Goal: Information Seeking & Learning: Learn about a topic

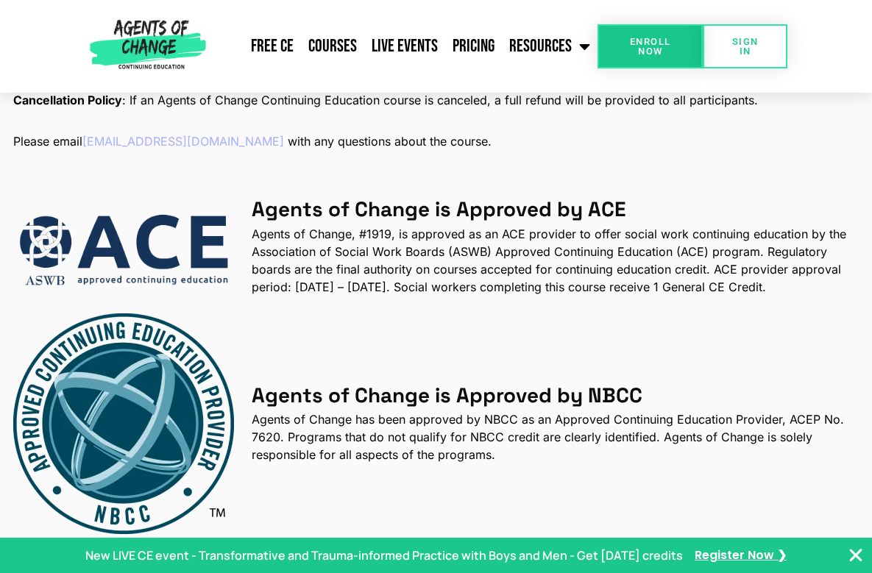
scroll to position [2093, 0]
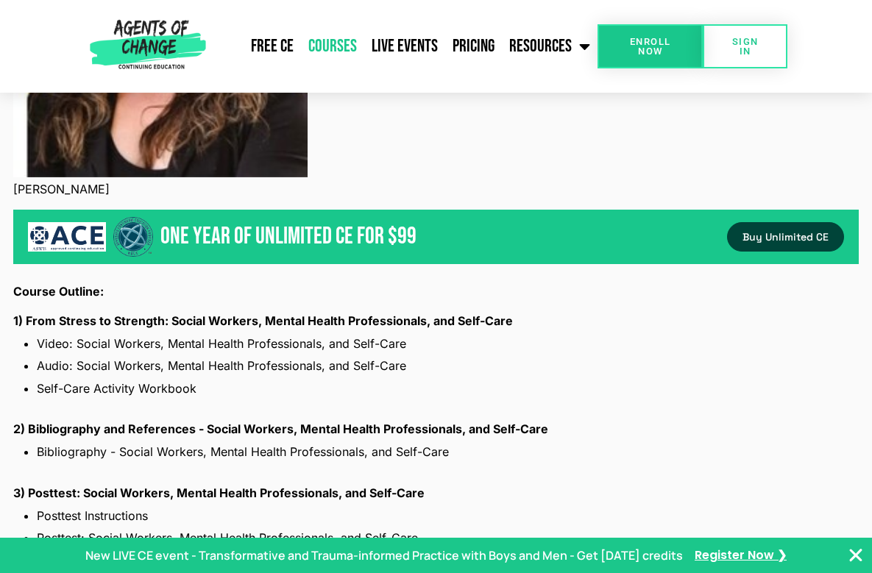
click at [344, 46] on link "Courses" at bounding box center [332, 46] width 63 height 37
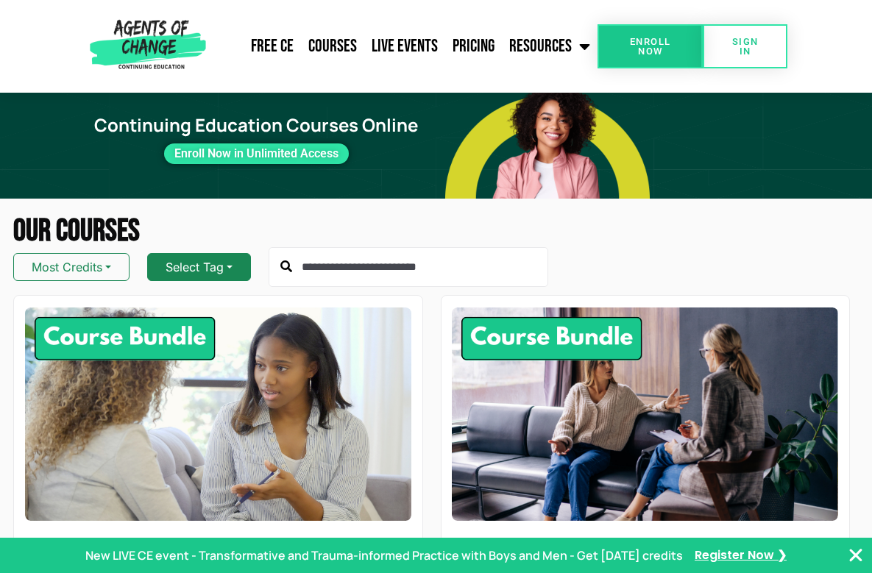
click at [171, 260] on button "Select Tag" at bounding box center [199, 267] width 104 height 28
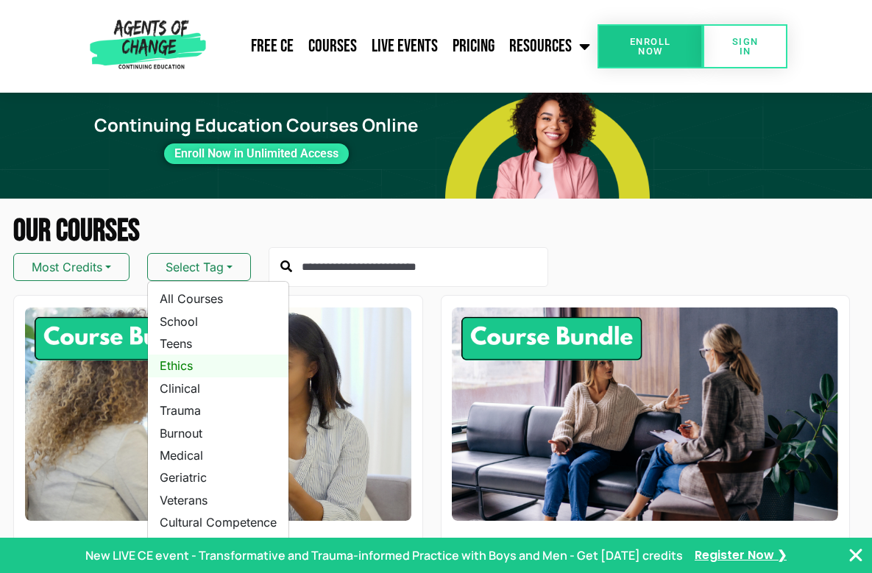
click at [185, 364] on link "Ethics" at bounding box center [218, 366] width 141 height 22
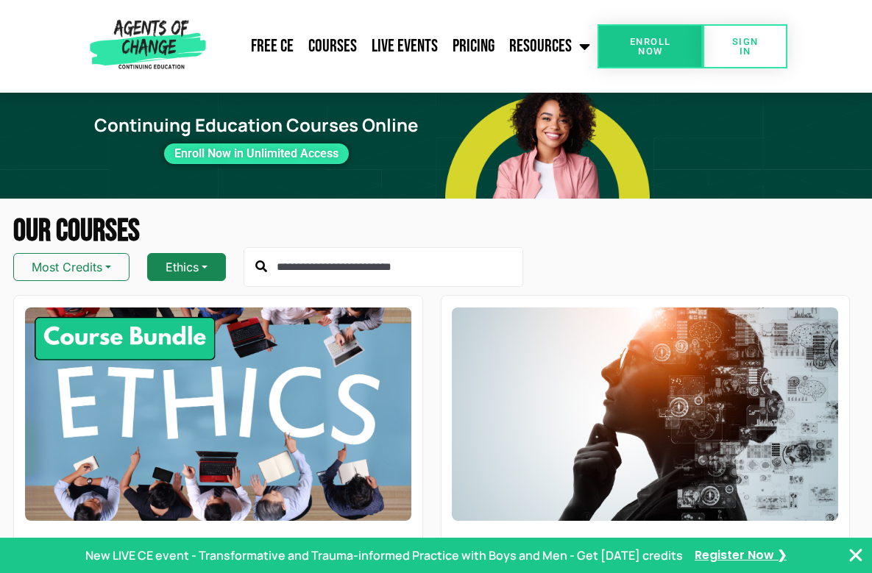
click at [172, 273] on button "Ethics" at bounding box center [186, 267] width 79 height 28
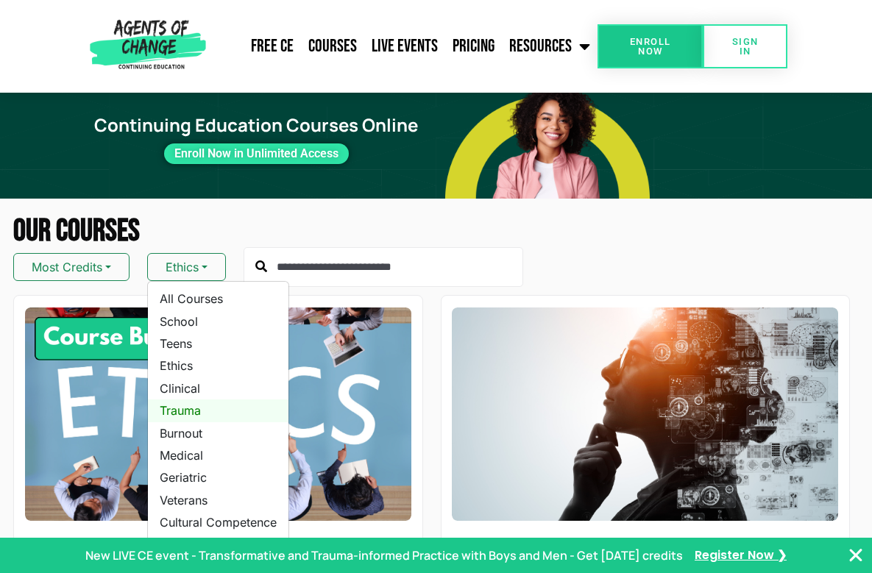
click at [196, 405] on link "Trauma" at bounding box center [218, 411] width 141 height 22
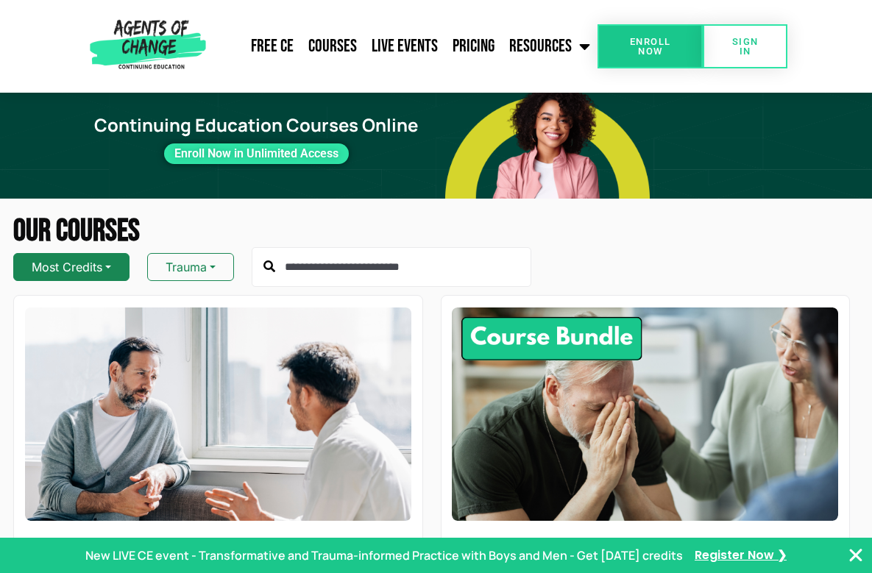
click at [107, 272] on button "Most Credits" at bounding box center [71, 267] width 116 height 28
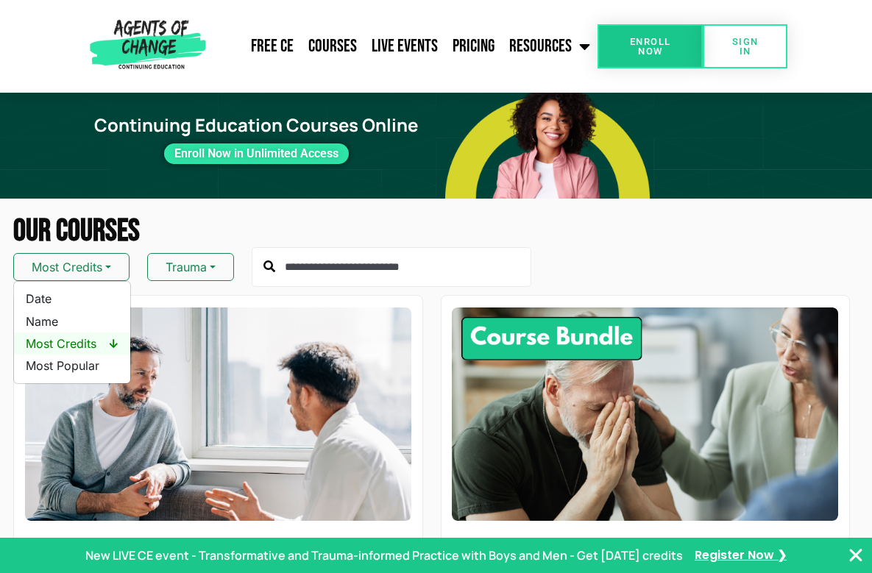
click at [84, 349] on span "Most Credits ↓" at bounding box center [72, 344] width 93 height 16
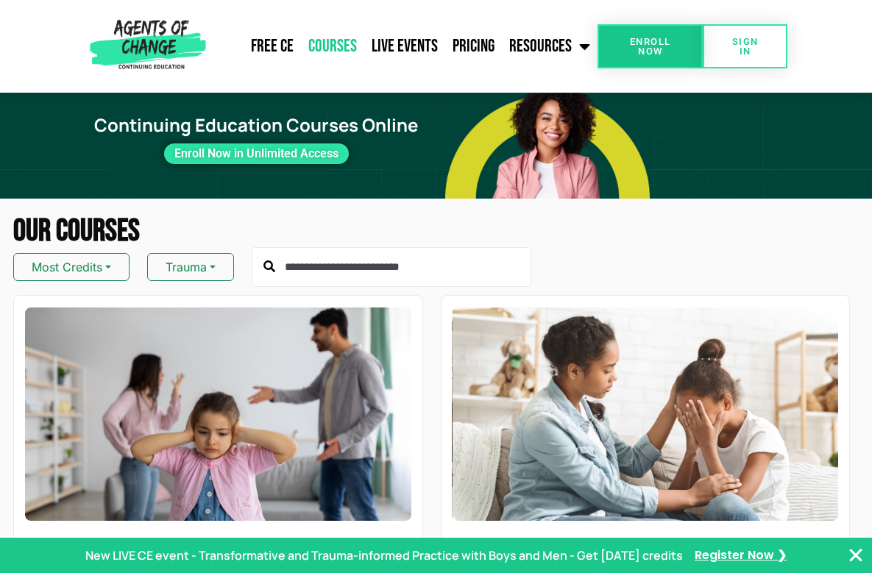
click at [327, 50] on link "Courses" at bounding box center [332, 46] width 63 height 37
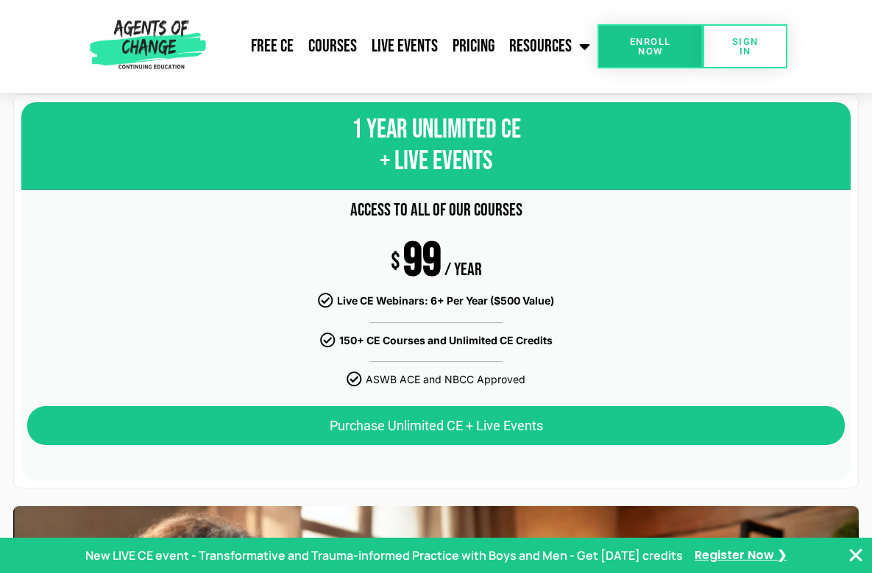
scroll to position [887, 0]
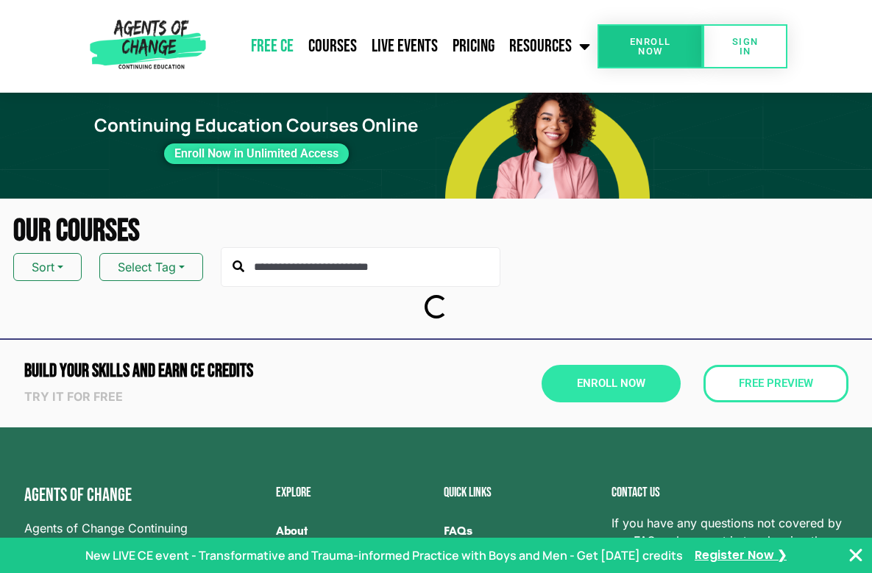
click at [268, 50] on link "Free CE" at bounding box center [272, 46] width 57 height 37
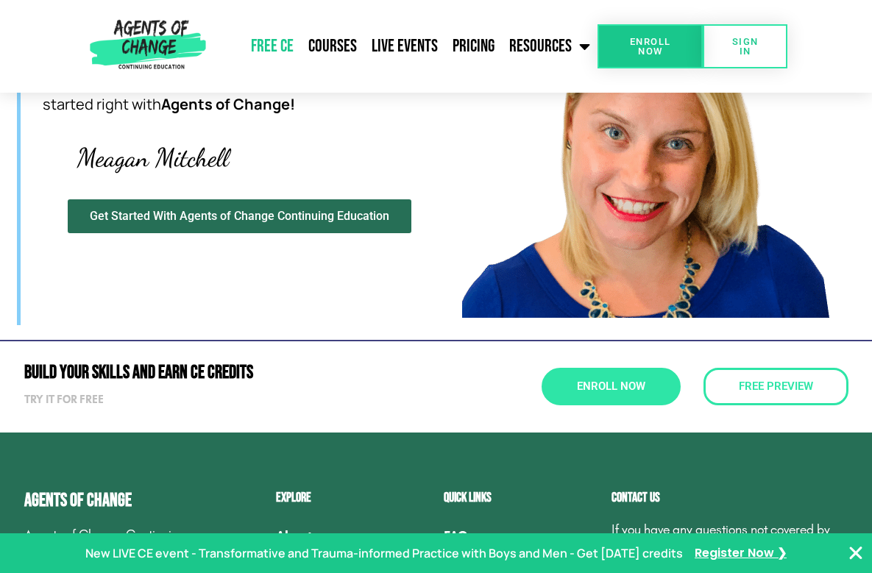
scroll to position [4631, 0]
